Goal: Find specific page/section: Find specific page/section

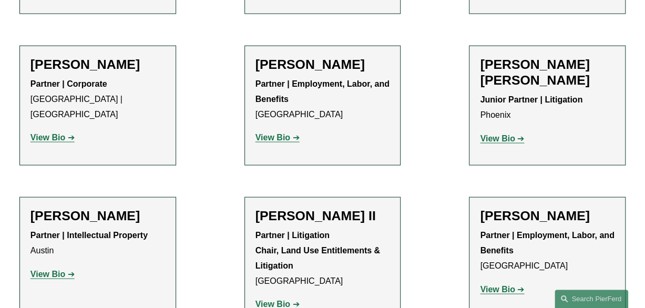
scroll to position [1052, 0]
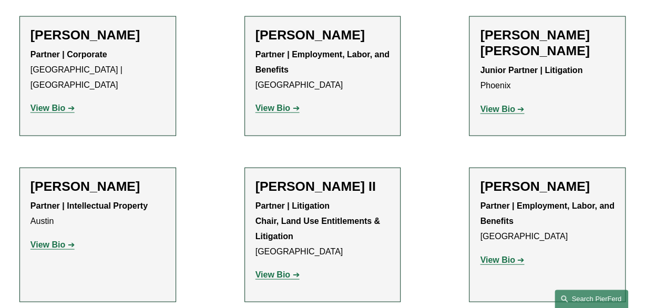
click at [586, 299] on link "Search this site" at bounding box center [592, 299] width 74 height 18
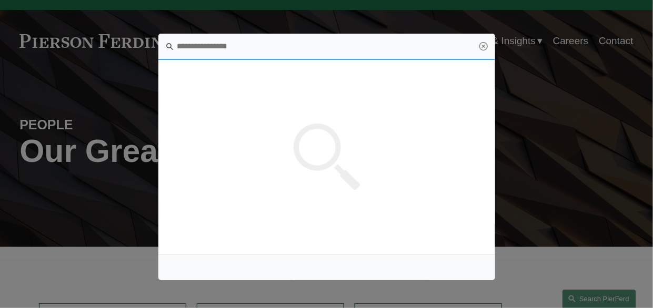
scroll to position [0, 0]
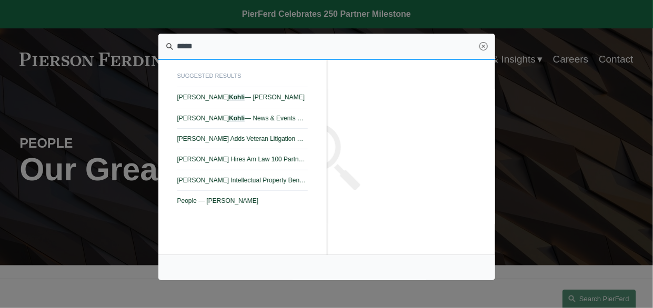
type input "*****"
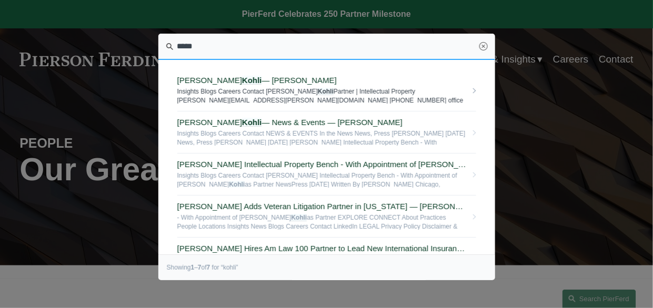
click at [269, 76] on span "[PERSON_NAME] — [PERSON_NAME] LLP" at bounding box center [321, 80] width 289 height 9
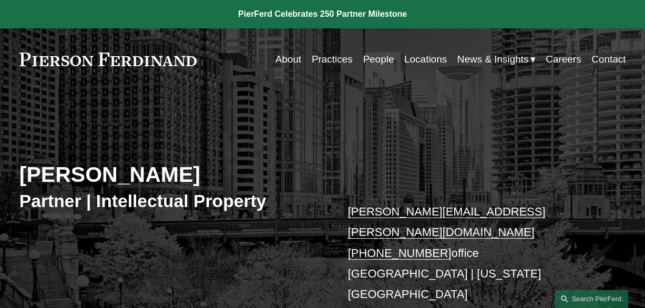
click at [418, 61] on link "Locations" at bounding box center [425, 59] width 43 height 20
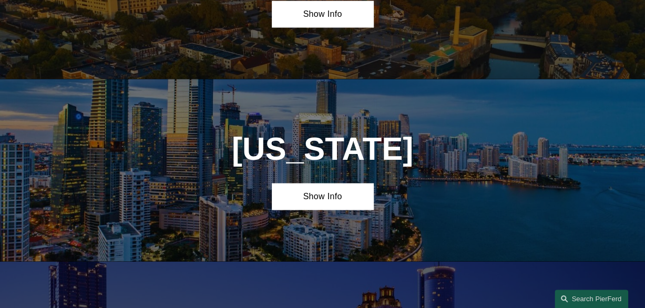
scroll to position [999, 0]
